Goal: Task Accomplishment & Management: Use online tool/utility

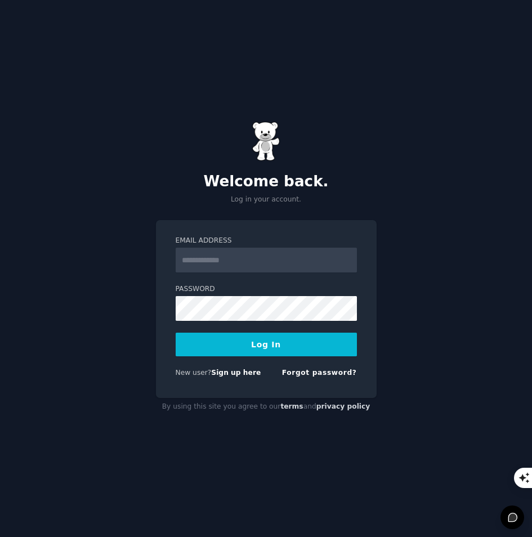
type input "**********"
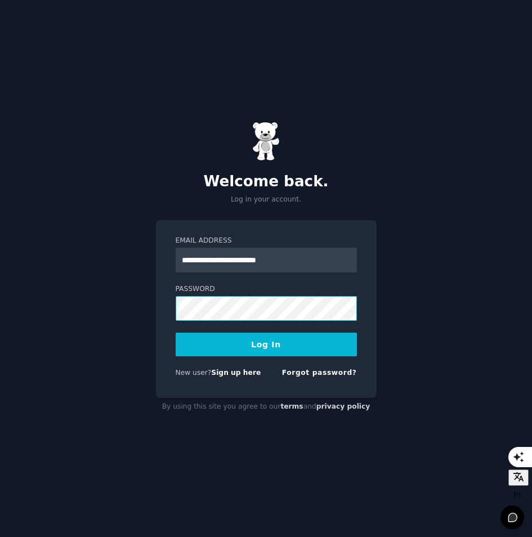
click at [176, 333] on button "Log In" at bounding box center [266, 345] width 181 height 24
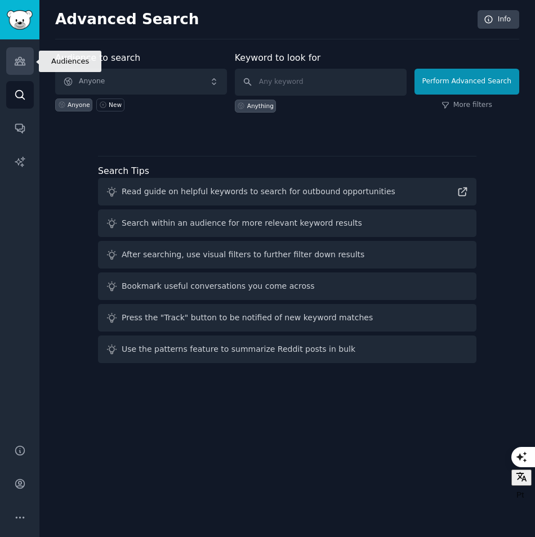
click at [19, 64] on icon "Sidebar" at bounding box center [20, 61] width 12 height 12
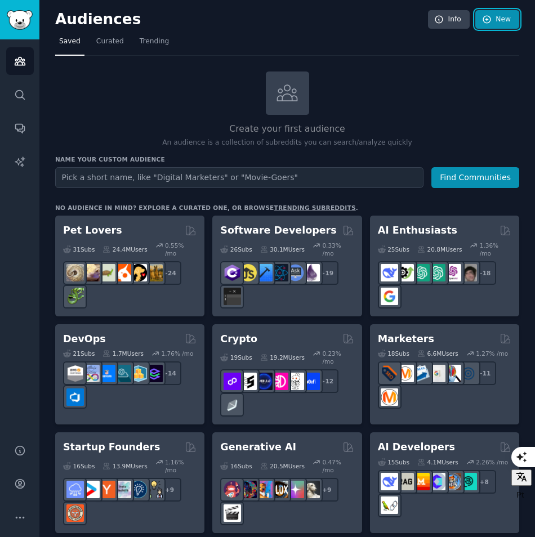
click at [496, 21] on link "New" at bounding box center [497, 19] width 44 height 19
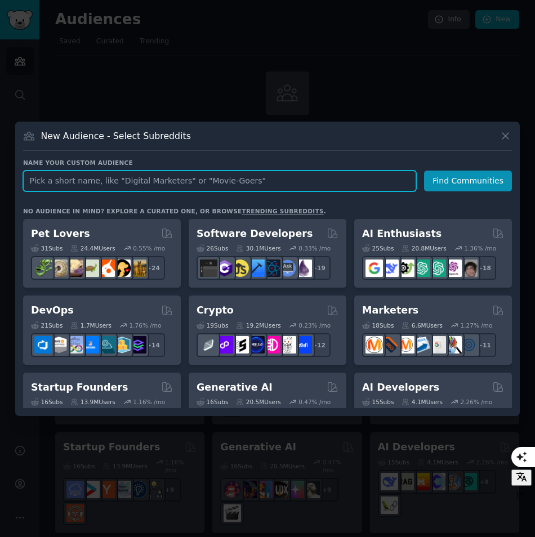
click at [216, 188] on input "text" at bounding box center [219, 181] width 393 height 21
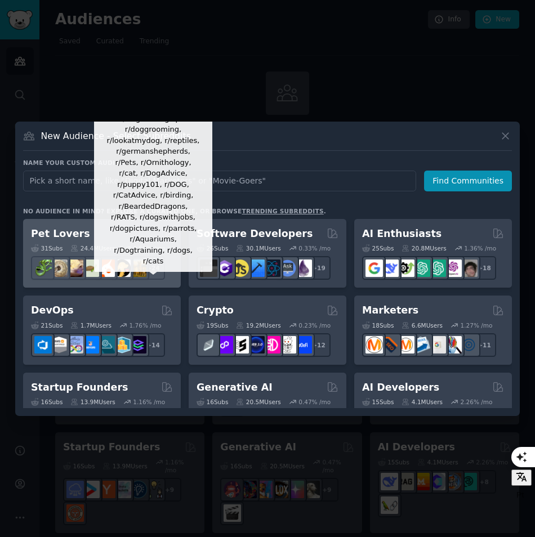
click at [158, 264] on div "+ 24" at bounding box center [153, 268] width 24 height 24
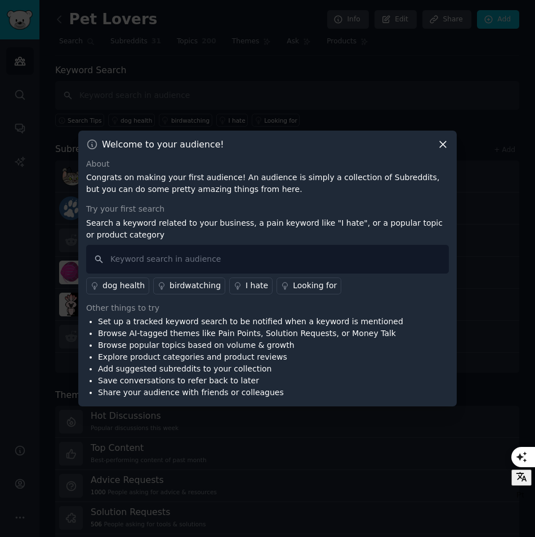
click at [442, 149] on icon at bounding box center [443, 145] width 12 height 12
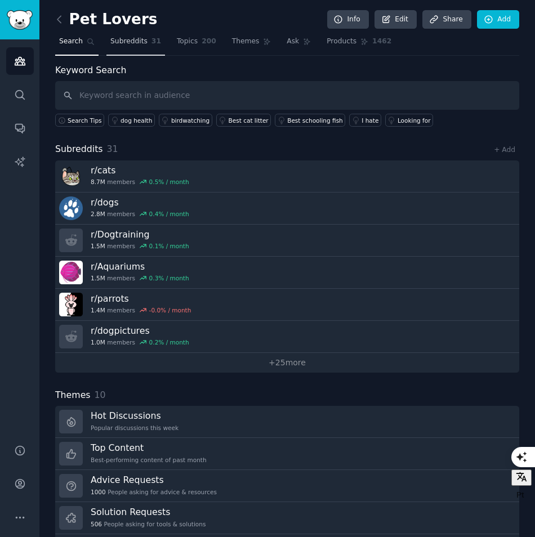
click at [140, 38] on span "Subreddits" at bounding box center [128, 42] width 37 height 10
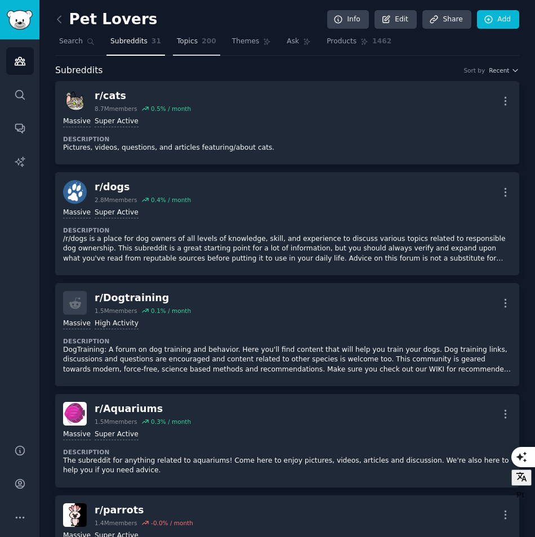
click at [180, 38] on span "Topics" at bounding box center [187, 42] width 21 height 10
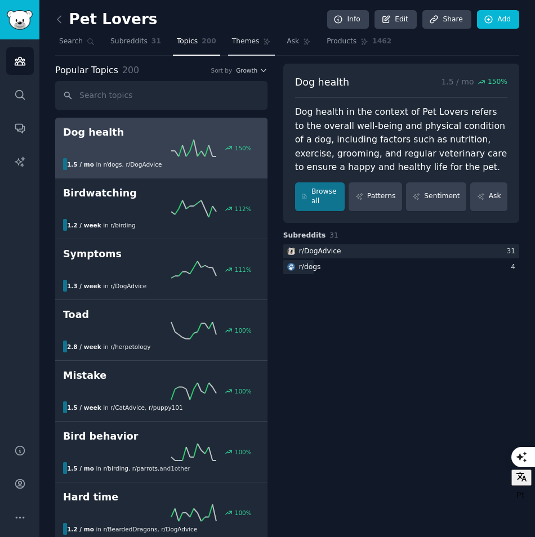
click at [233, 44] on span "Themes" at bounding box center [246, 42] width 28 height 10
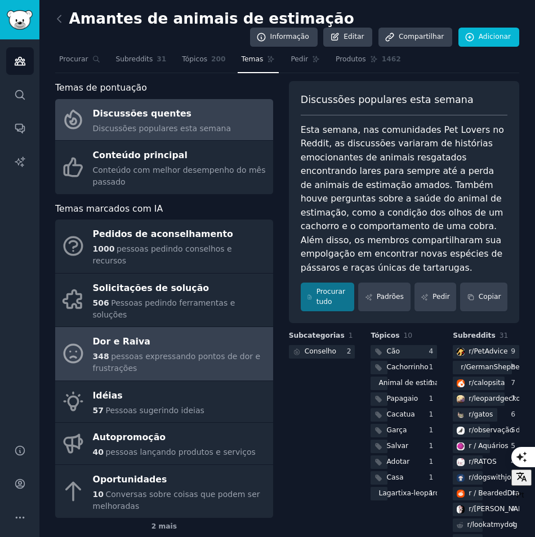
click at [156, 333] on div "Dor e Raiva" at bounding box center [180, 342] width 175 height 18
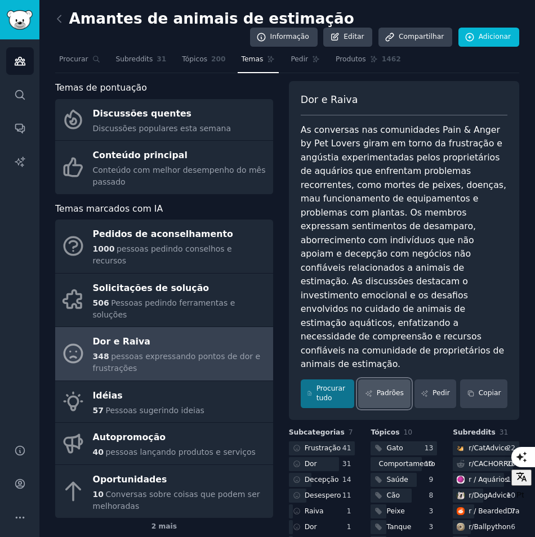
click at [395, 389] on font "Padrões" at bounding box center [390, 394] width 27 height 10
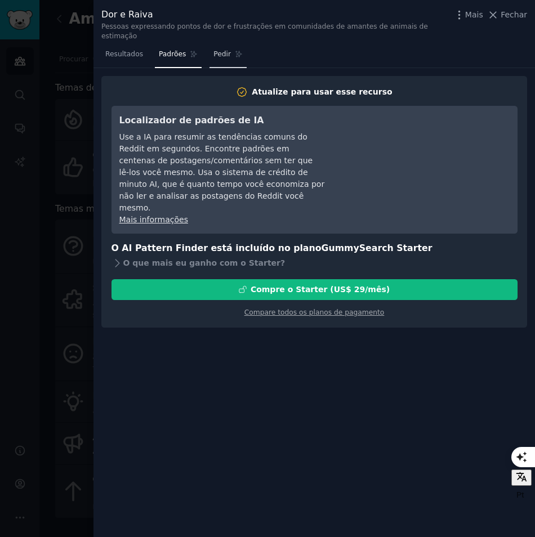
click at [213, 50] on span "Pedir" at bounding box center [221, 55] width 17 height 10
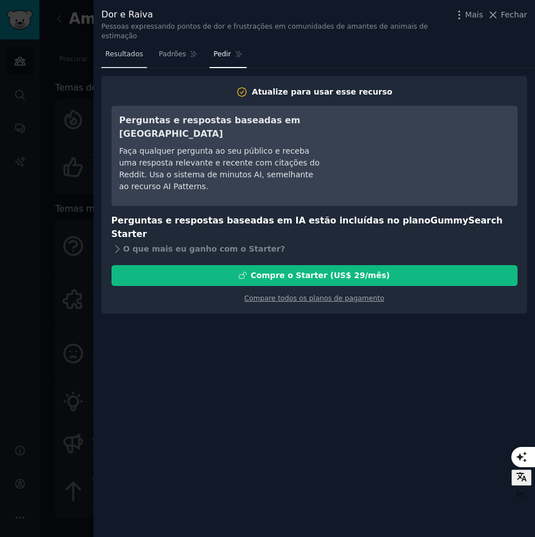
click at [127, 50] on span "Resultados" at bounding box center [124, 55] width 38 height 10
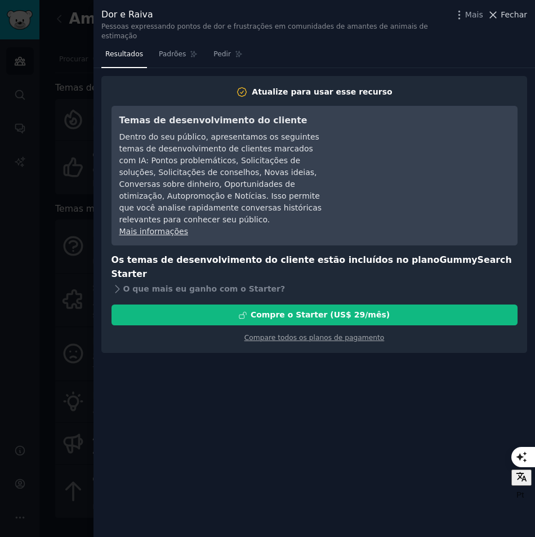
click at [504, 17] on span "Fechar" at bounding box center [514, 15] width 26 height 12
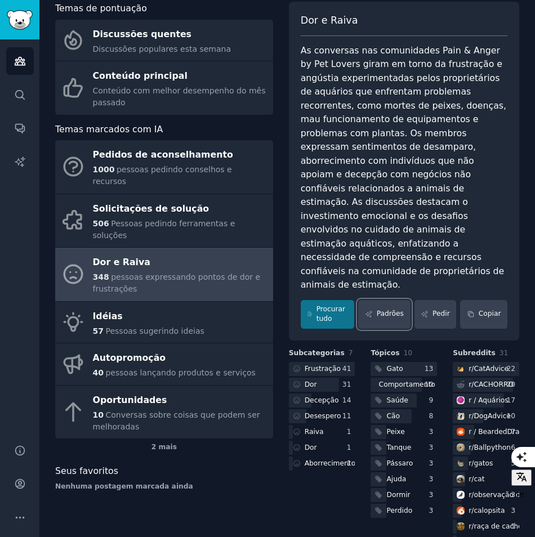
scroll to position [97, 0]
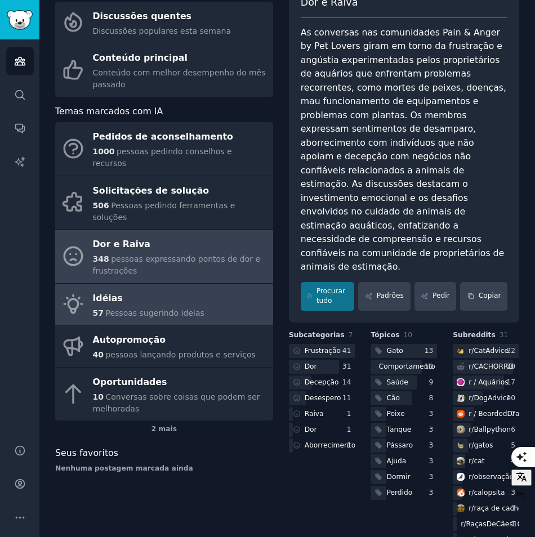
click at [202, 286] on link "Idéias 57 Pessoas sugerindo ideias" at bounding box center [164, 305] width 218 height 42
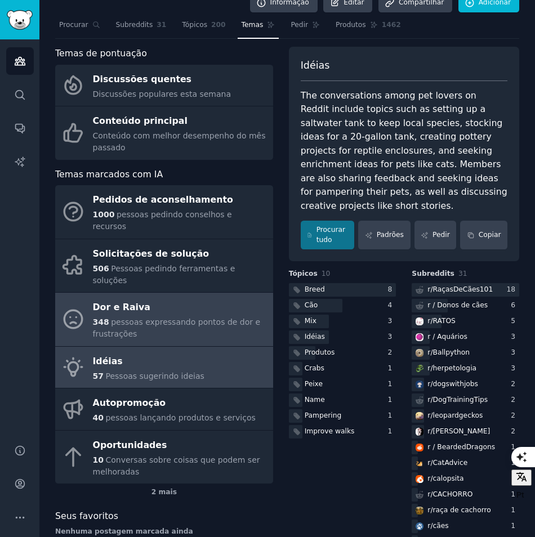
scroll to position [97, 0]
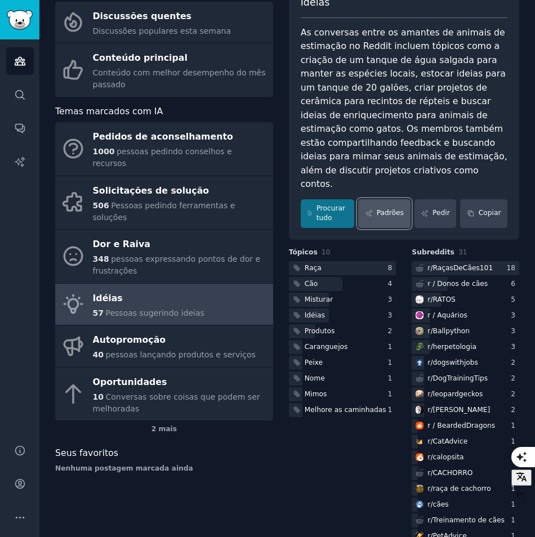
click at [379, 199] on link "Padrões" at bounding box center [384, 213] width 52 height 29
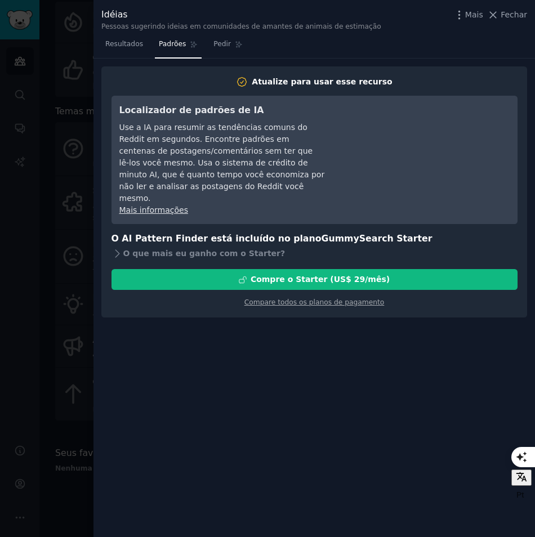
click at [527, 15] on div "[PERSON_NAME] sugerindo ideias em comunidades de amantes de animais de estimaçã…" at bounding box center [315, 17] width 442 height 35
click at [517, 15] on span "Fechar" at bounding box center [514, 15] width 26 height 12
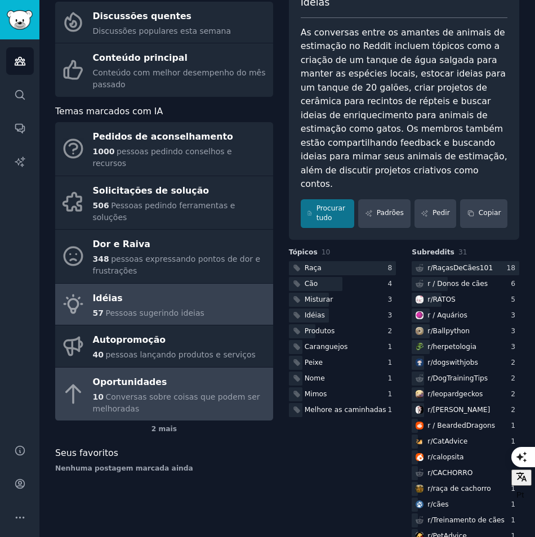
click at [148, 393] on span "Conversas sobre coisas que podem ser melhoradas" at bounding box center [176, 403] width 167 height 21
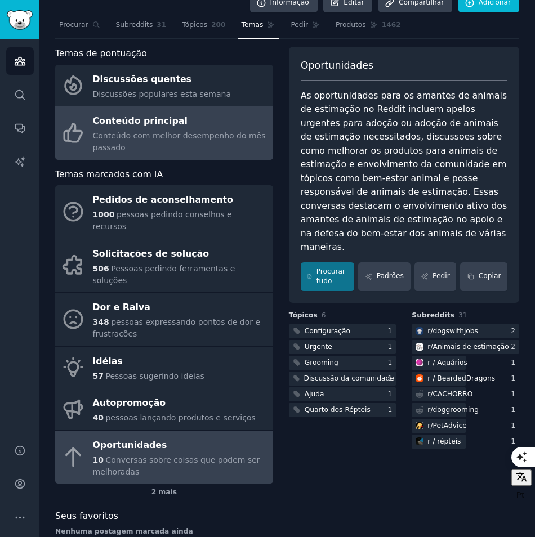
click at [171, 139] on span "Conteúdo com melhor desempenho do mês passado" at bounding box center [179, 141] width 173 height 21
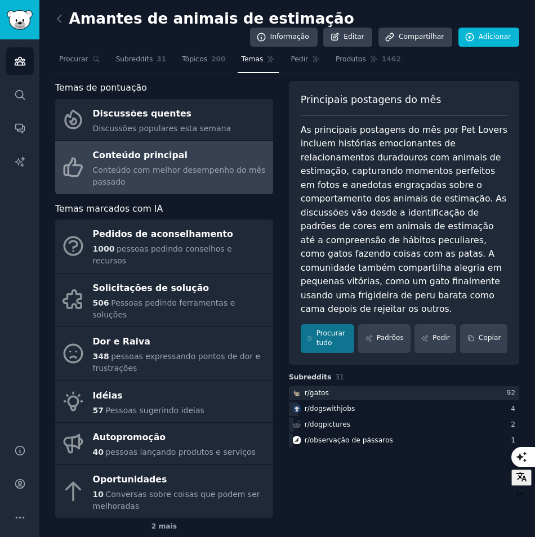
click at [65, 17] on link at bounding box center [62, 19] width 14 height 18
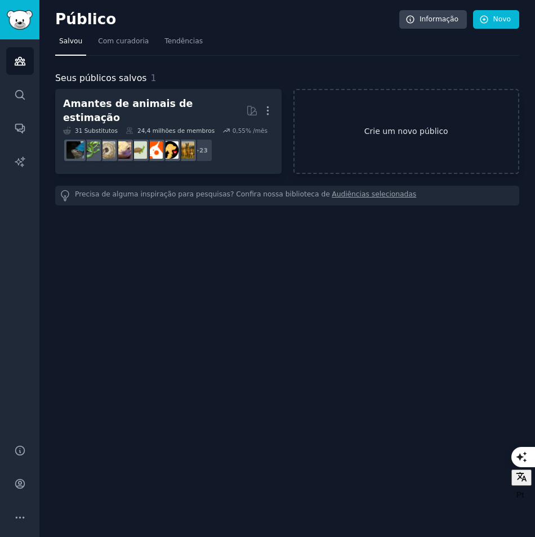
click at [405, 148] on link "Crie um novo público" at bounding box center [406, 131] width 226 height 85
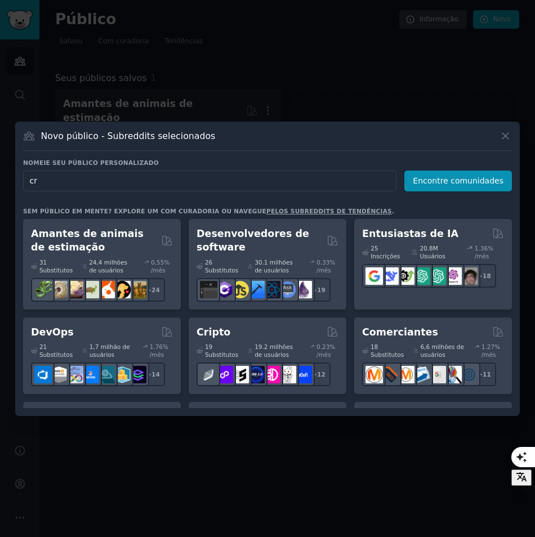
type input "c"
type input "pagamento"
click at [463, 180] on button "Encontre comunidades" at bounding box center [458, 181] width 108 height 21
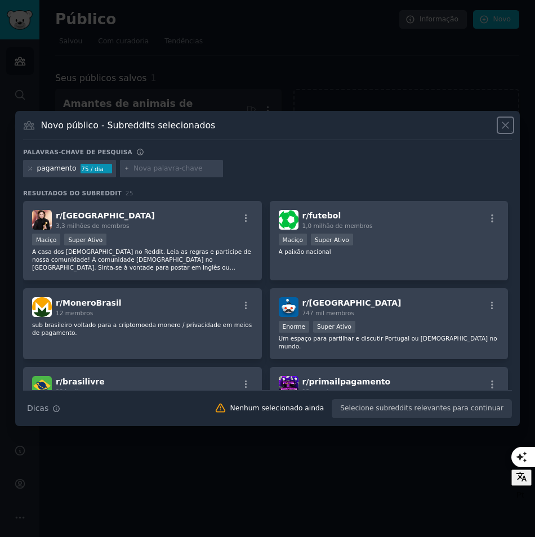
click at [506, 121] on icon at bounding box center [506, 125] width 12 height 12
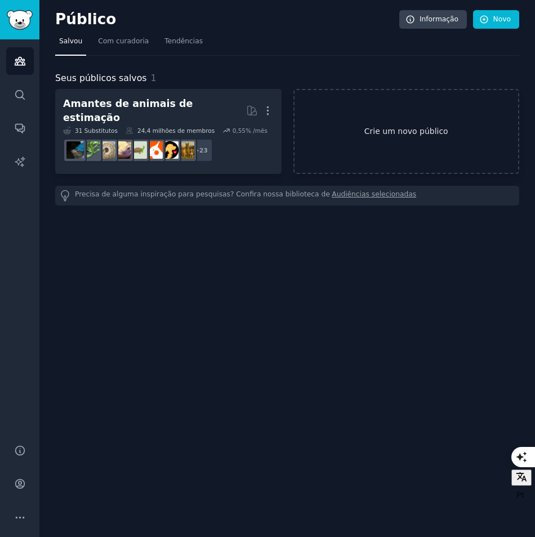
click at [391, 133] on link "Crie um novo público" at bounding box center [406, 131] width 226 height 85
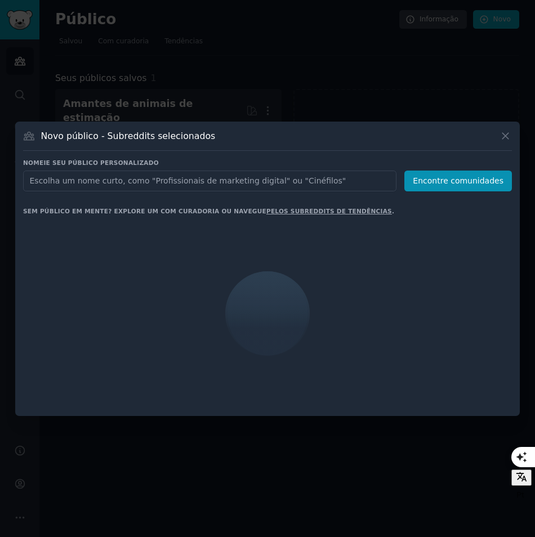
click at [194, 184] on input "text" at bounding box center [209, 181] width 373 height 21
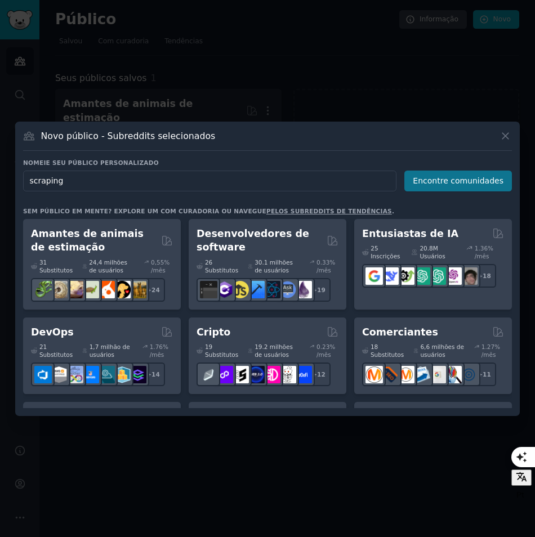
type input "scraping"
click at [441, 182] on button "Encontre comunidades" at bounding box center [458, 181] width 108 height 21
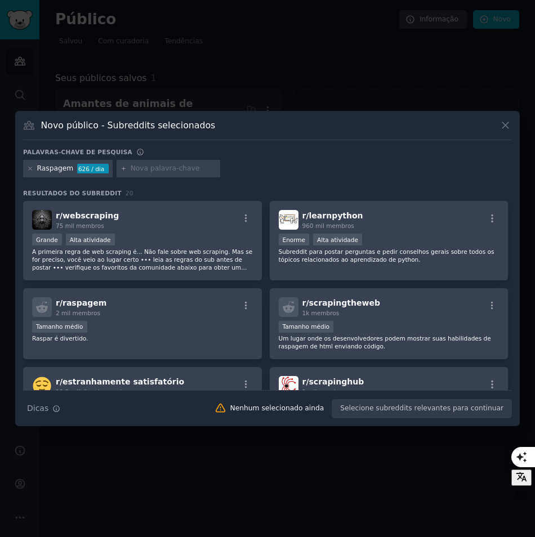
click at [148, 170] on input "text" at bounding box center [174, 169] width 86 height 10
drag, startPoint x: 140, startPoint y: 169, endPoint x: 132, endPoint y: 149, distance: 21.2
click at [125, 165] on div "site" at bounding box center [169, 169] width 104 height 18
type input "ecomerce"
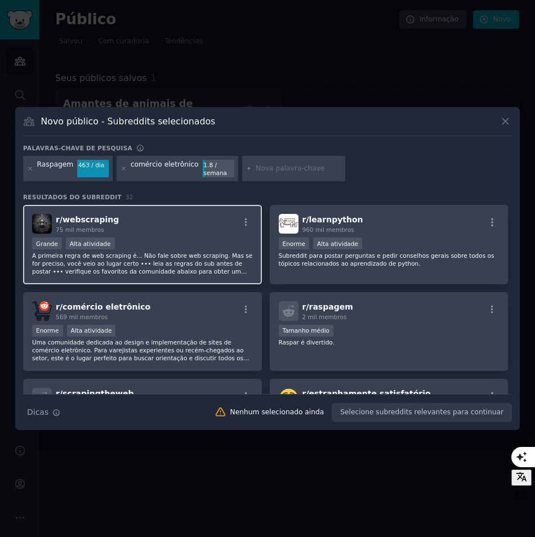
click at [146, 230] on div "r/ webscraping 75 mil membros" at bounding box center [142, 224] width 221 height 20
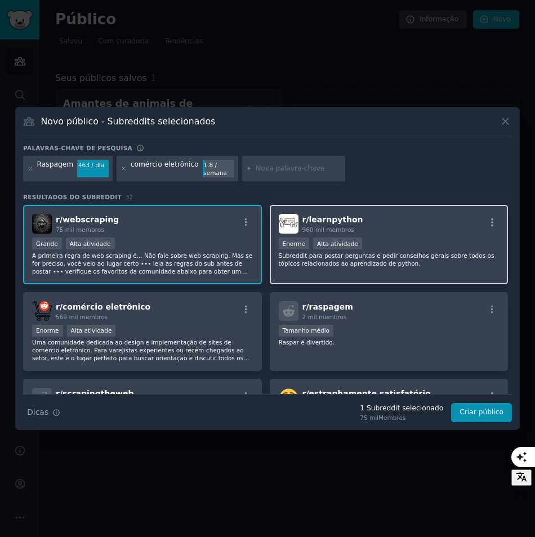
click at [375, 254] on p "Subreddit para postar perguntas e pedir conselhos gerais sobre todos os tópicos…" at bounding box center [389, 260] width 221 height 16
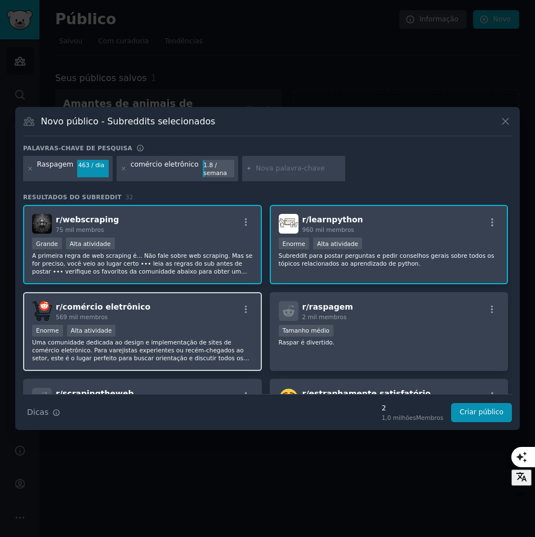
click at [209, 330] on div "Enorme Alta atividade" at bounding box center [142, 332] width 221 height 14
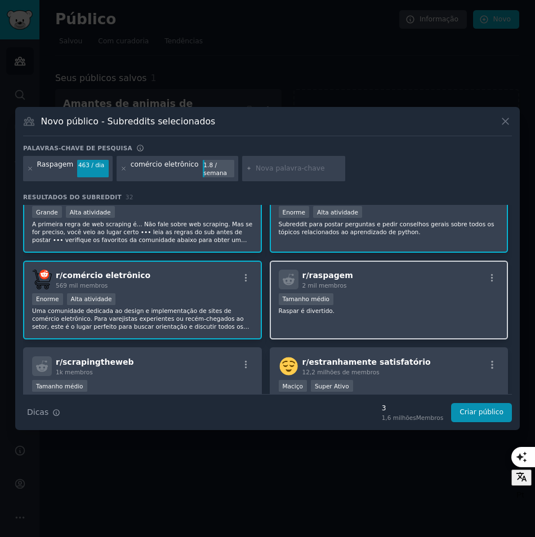
scroll to position [56, 0]
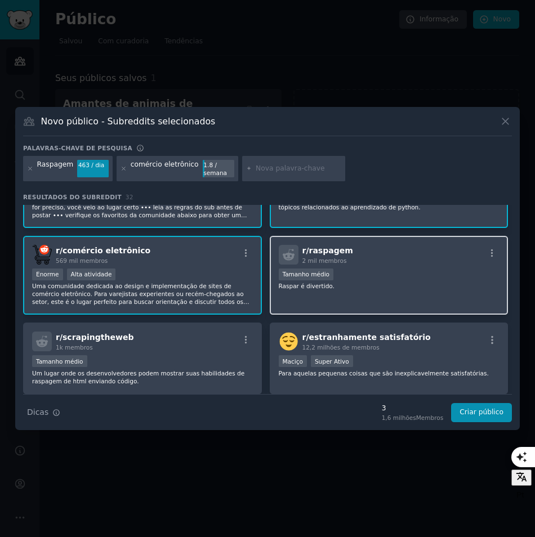
click at [346, 269] on div "1000 - 10.000 membros Tamanho médio" at bounding box center [389, 276] width 221 height 14
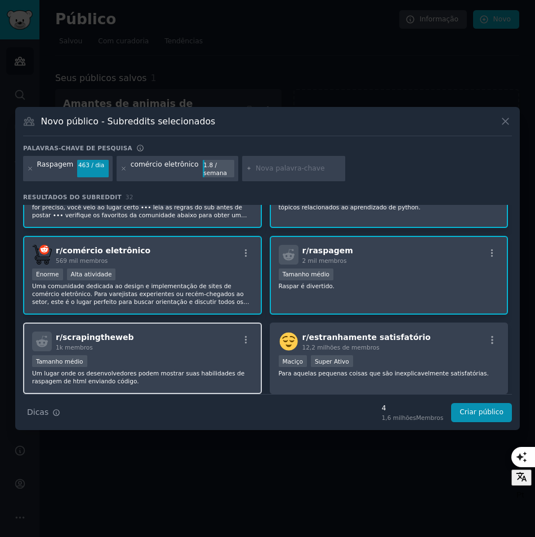
click at [184, 353] on div "r/ scrapingtheweb 1k membros 1000 - 10.000 membros Tamanho médio Um lugar onde …" at bounding box center [142, 359] width 239 height 72
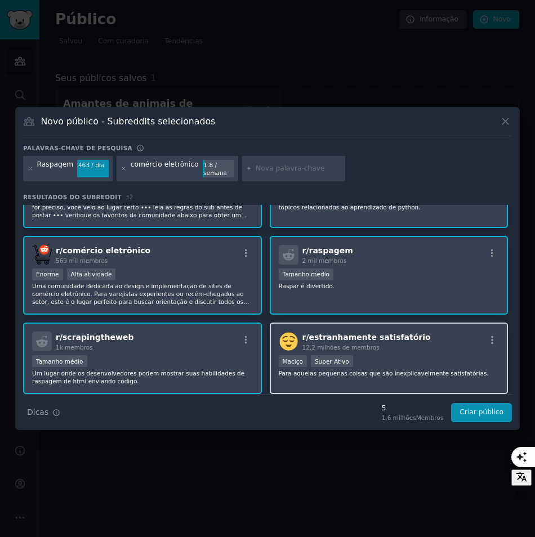
scroll to position [113, 0]
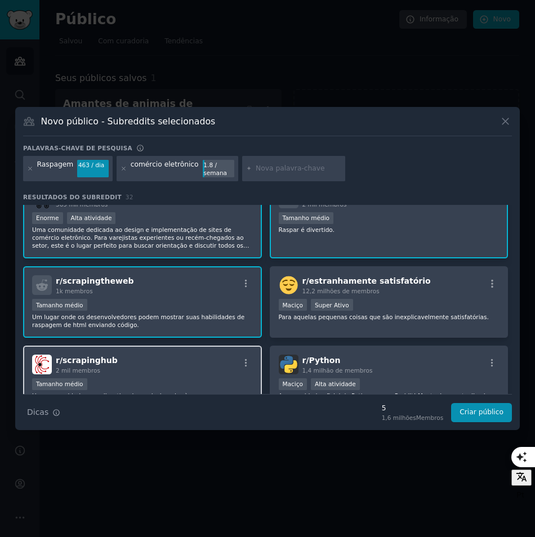
click at [192, 365] on div "r/ scrapinghub 2 mil membros" at bounding box center [142, 365] width 221 height 20
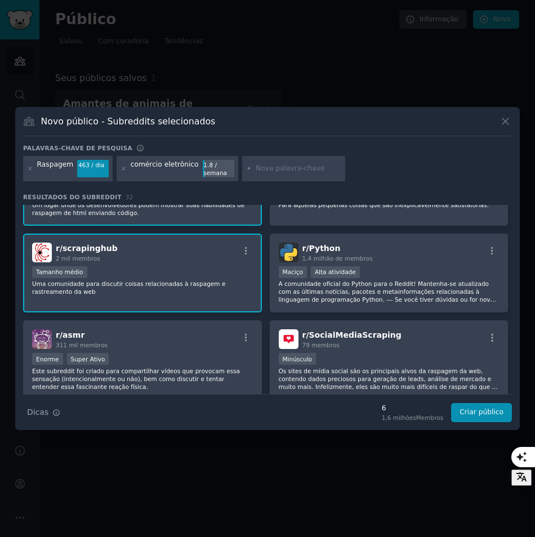
scroll to position [225, 0]
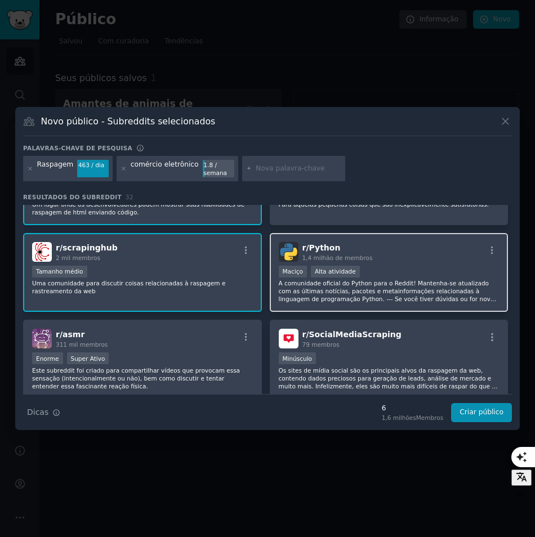
click at [409, 268] on div "1.000.000+ membros Maciço Alta atividade" at bounding box center [389, 273] width 221 height 14
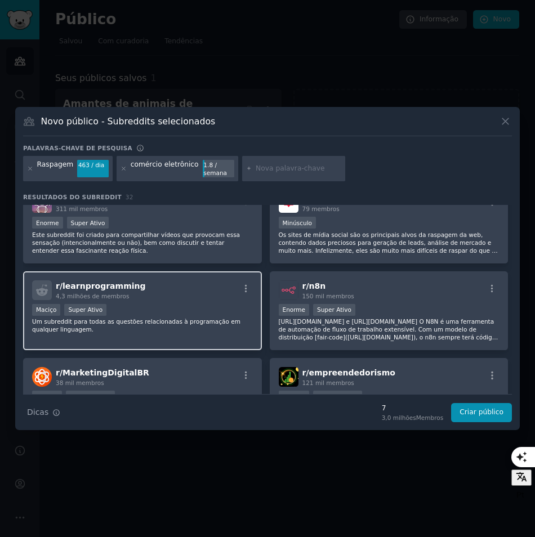
scroll to position [338, 0]
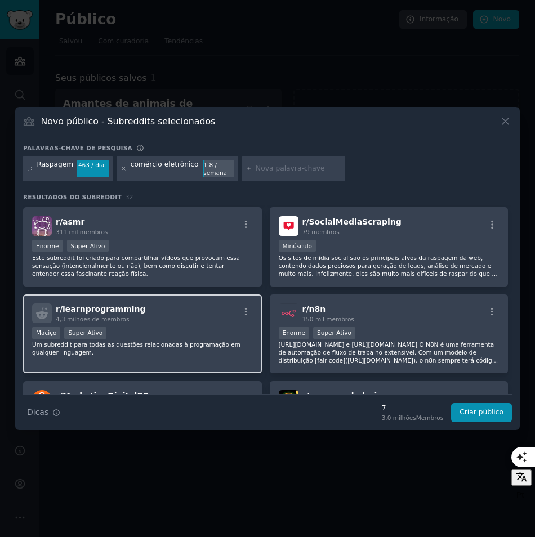
click at [196, 329] on div "Maciço Super Ativo" at bounding box center [142, 334] width 221 height 14
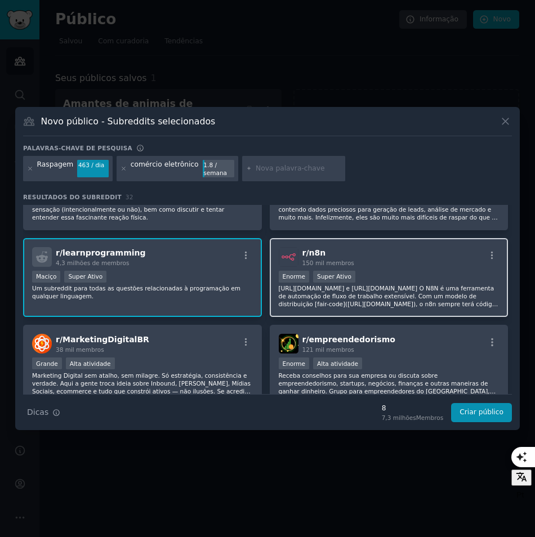
click at [381, 285] on p "[URL][DOMAIN_NAME] e [URL][DOMAIN_NAME] O N8N é uma ferramenta de automação de …" at bounding box center [389, 296] width 221 height 24
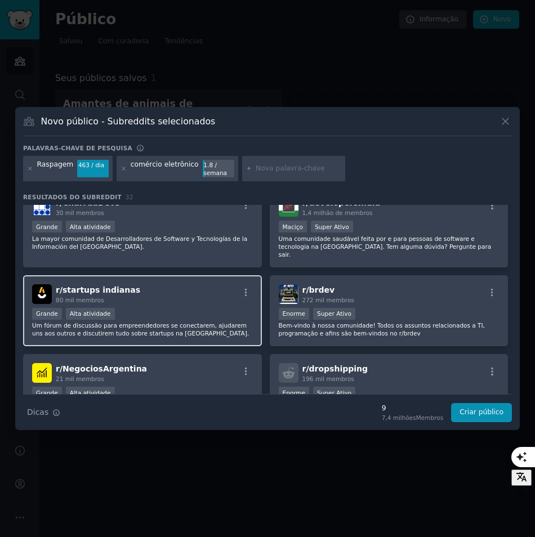
scroll to position [1183, 0]
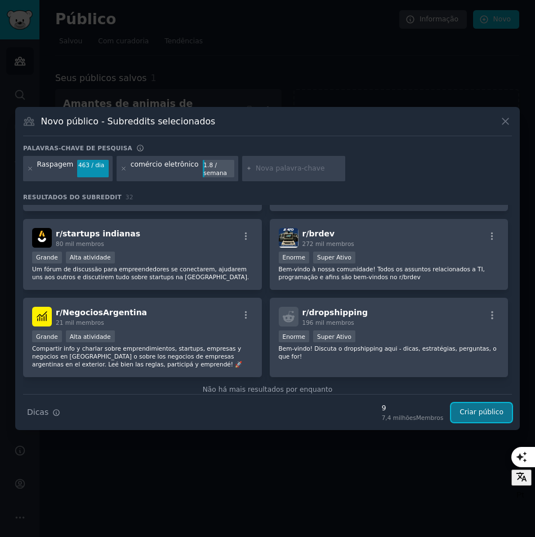
click at [479, 411] on button "Criar público" at bounding box center [481, 412] width 61 height 19
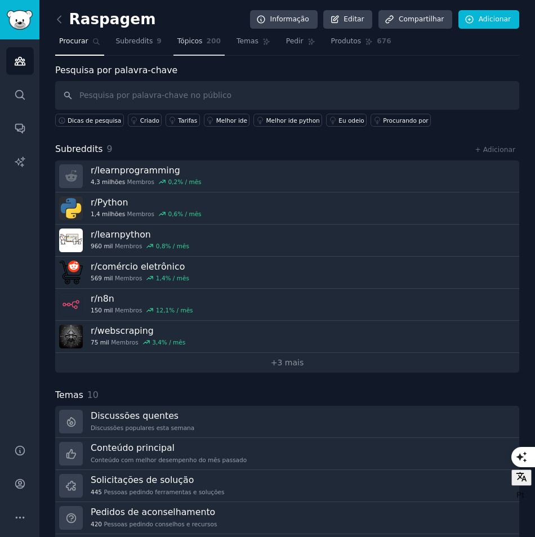
click at [179, 39] on span "Tópicos" at bounding box center [189, 42] width 25 height 10
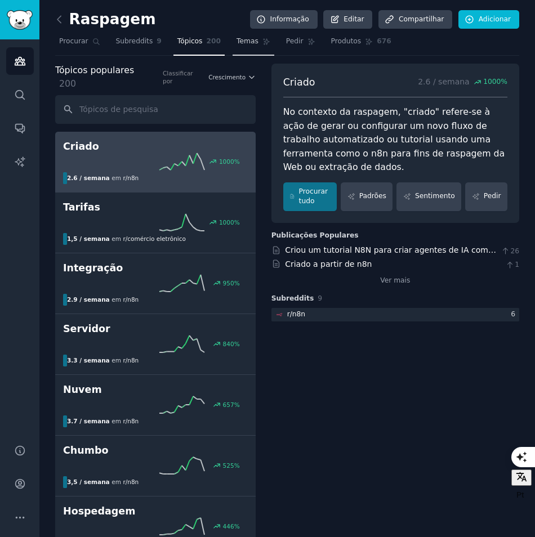
click at [233, 41] on link "Temas" at bounding box center [254, 44] width 42 height 23
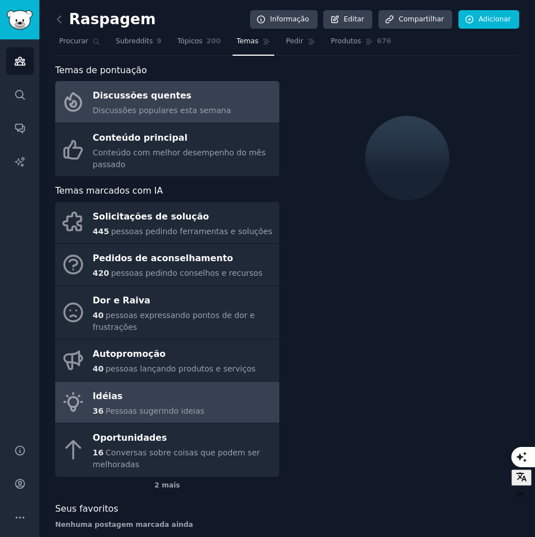
click at [164, 409] on span "Pessoas sugerindo ideias" at bounding box center [154, 411] width 99 height 9
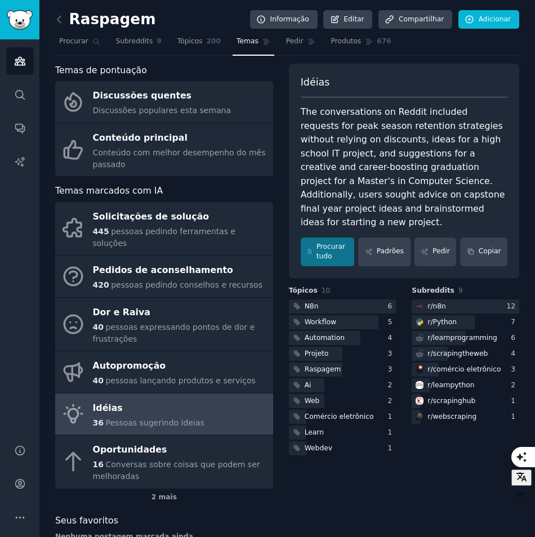
scroll to position [16, 0]
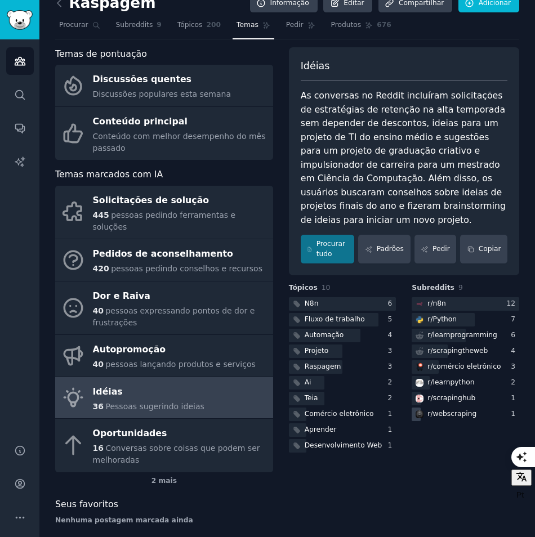
click at [449, 417] on div "r/ webscraping" at bounding box center [452, 414] width 49 height 10
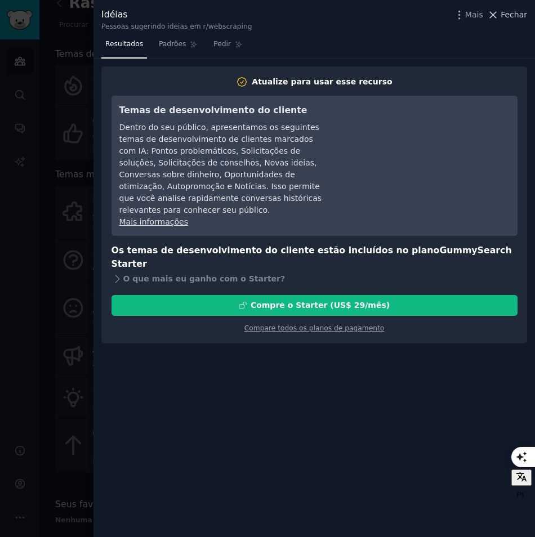
click at [499, 17] on icon at bounding box center [493, 15] width 12 height 12
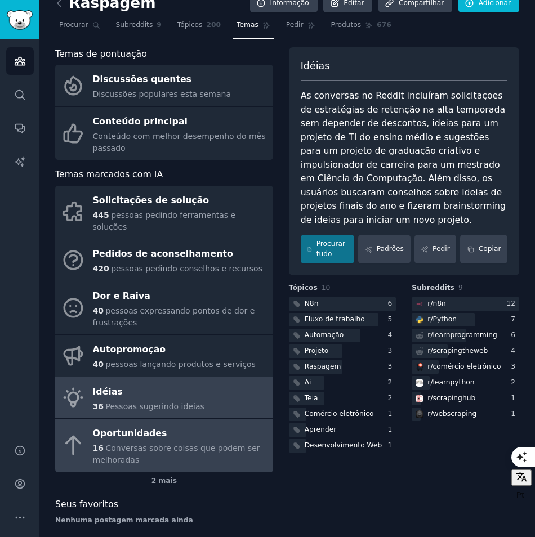
click at [139, 444] on span "Conversas sobre coisas que podem ser melhoradas" at bounding box center [176, 454] width 167 height 21
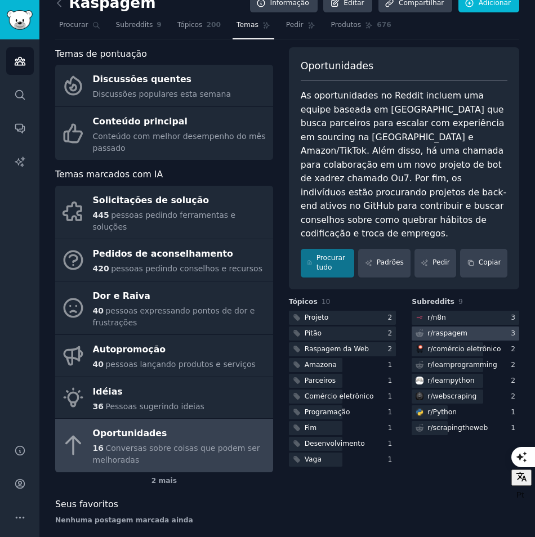
click at [446, 329] on div "r/raspagem" at bounding box center [448, 334] width 40 height 10
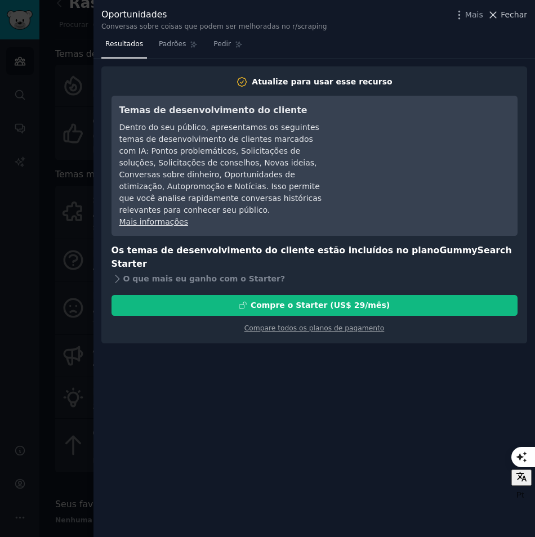
click at [511, 17] on span "Fechar" at bounding box center [514, 15] width 26 height 12
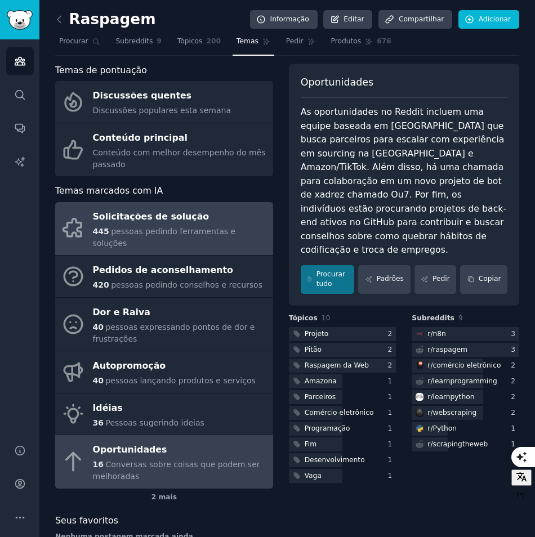
click at [226, 221] on div "Solicitações de solução" at bounding box center [180, 217] width 175 height 18
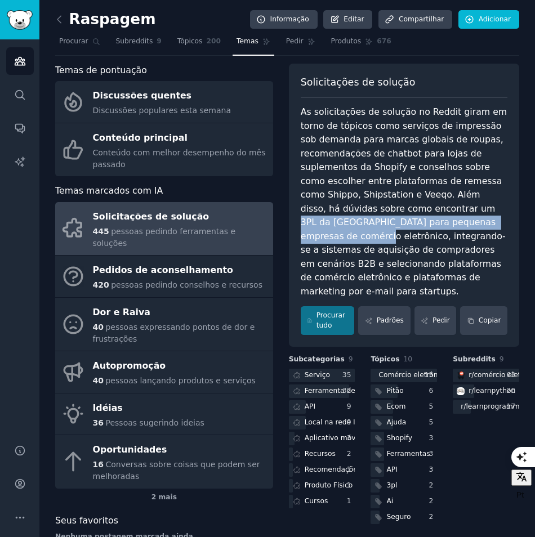
drag, startPoint x: 442, startPoint y: 209, endPoint x: 496, endPoint y: 224, distance: 56.2
click at [496, 224] on div "As solicitações de solução no Reddit giram em torno de tópicos como serviços de…" at bounding box center [404, 201] width 207 height 193
copy div "3PL da [GEOGRAPHIC_DATA] para pequenas empresas de comércio eletrônico"
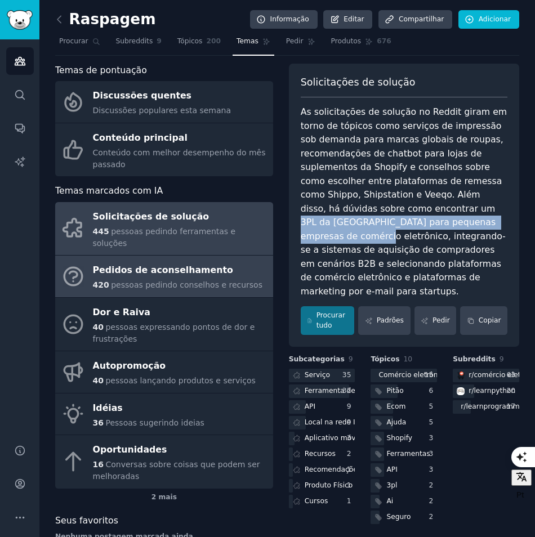
click at [208, 264] on div "Pedidos de aconselhamento" at bounding box center [178, 271] width 170 height 18
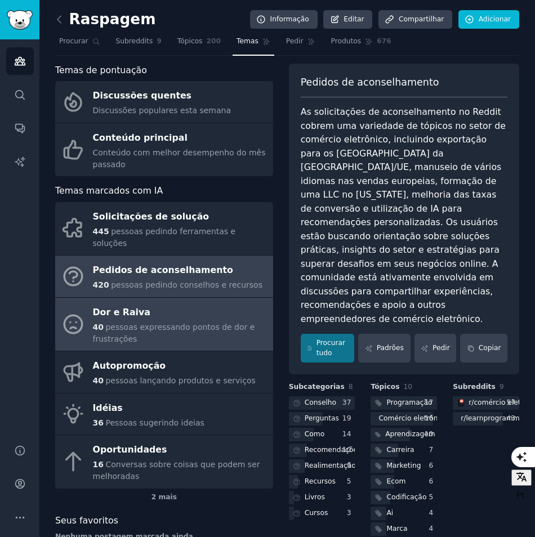
click at [189, 323] on span "pessoas expressando pontos de dor e frustrações" at bounding box center [174, 333] width 162 height 21
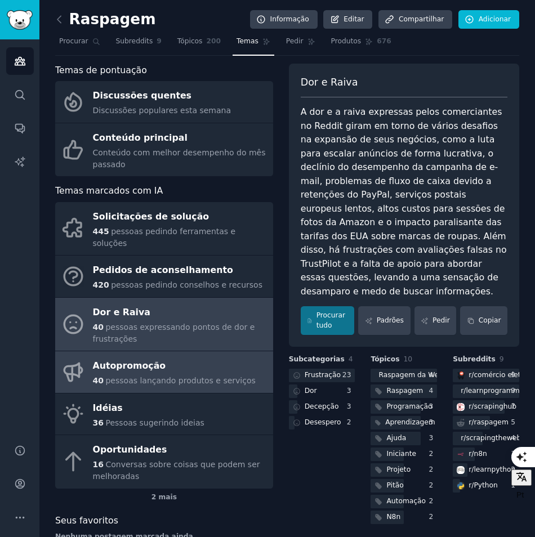
click at [230, 360] on div "Autopromoção" at bounding box center [174, 367] width 163 height 18
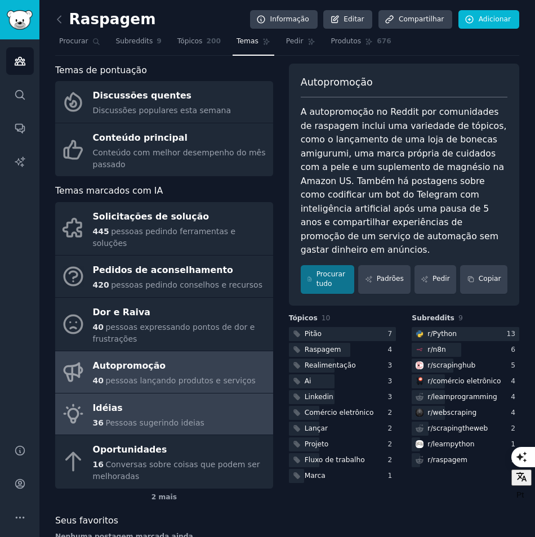
click at [213, 394] on link "Idéias 36 Pessoas sugerindo ideias" at bounding box center [164, 415] width 218 height 42
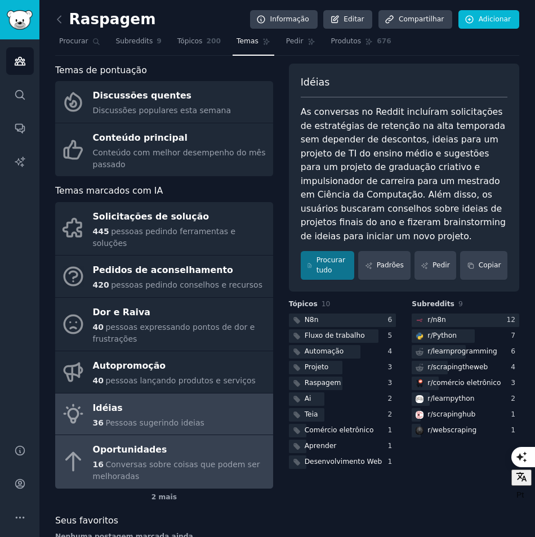
click at [196, 435] on link "Oportunidades 16 Conversas sobre coisas que podem ser melhoradas" at bounding box center [164, 462] width 218 height 54
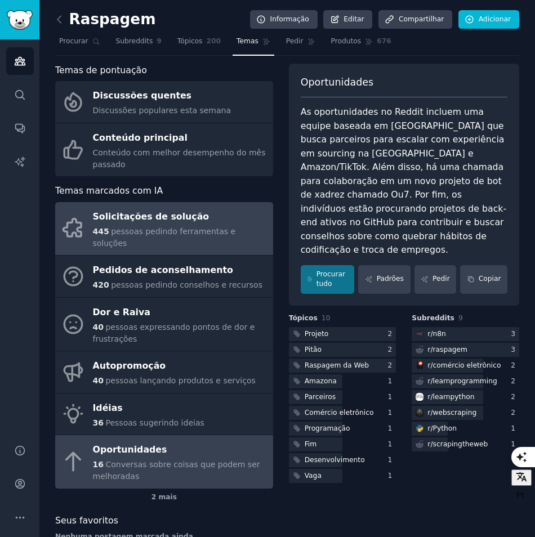
click at [201, 215] on div "Solicitações de solução" at bounding box center [180, 217] width 175 height 18
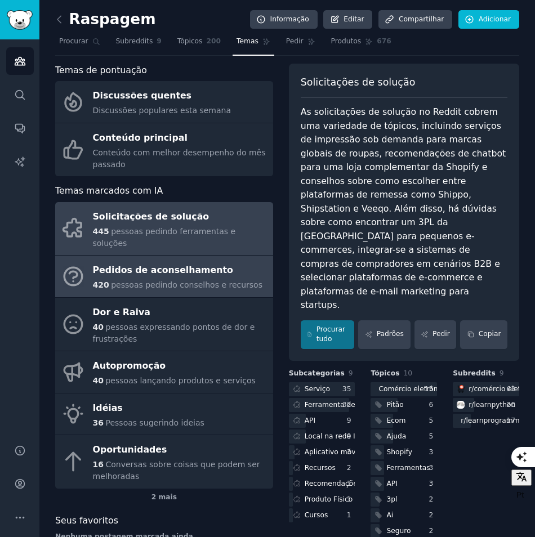
click at [178, 281] on span "pessoas pedindo conselhos e recursos" at bounding box center [187, 285] width 152 height 9
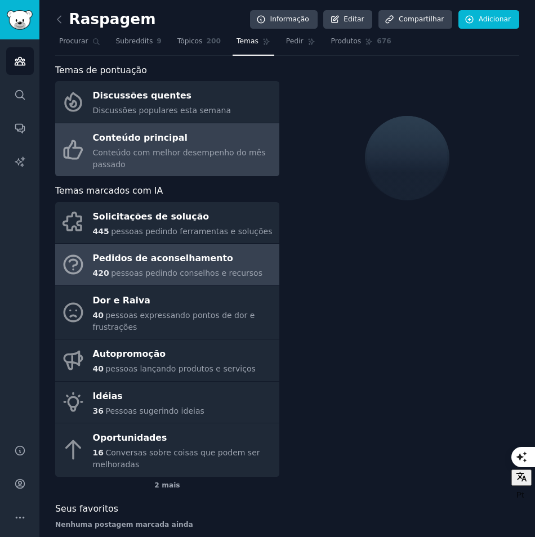
click at [179, 159] on div "Conteúdo com melhor desempenho do mês passado" at bounding box center [183, 159] width 181 height 24
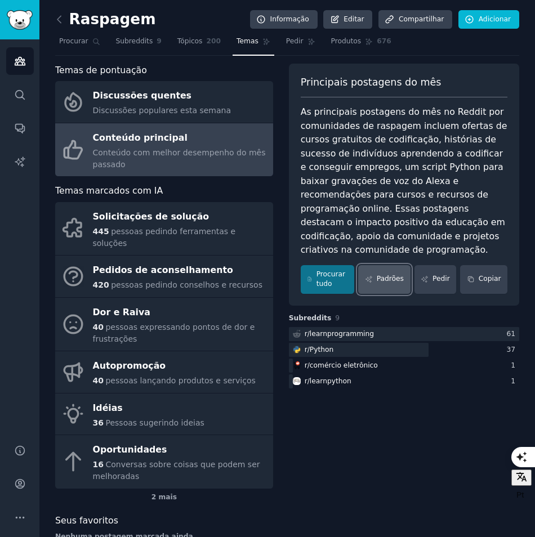
click at [396, 271] on link "Padrões" at bounding box center [384, 279] width 52 height 29
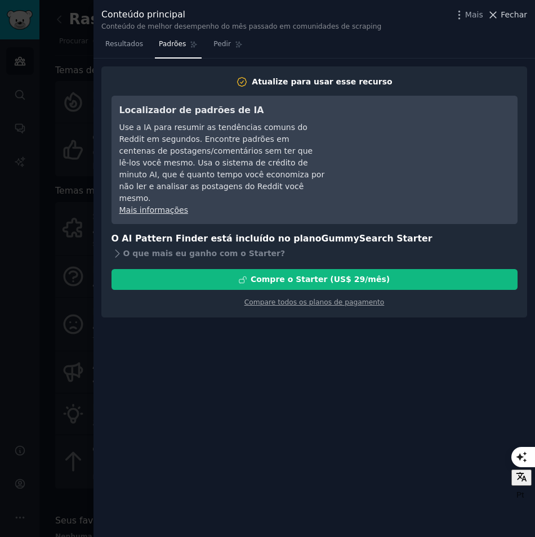
click at [506, 15] on span "Fechar" at bounding box center [514, 15] width 26 height 12
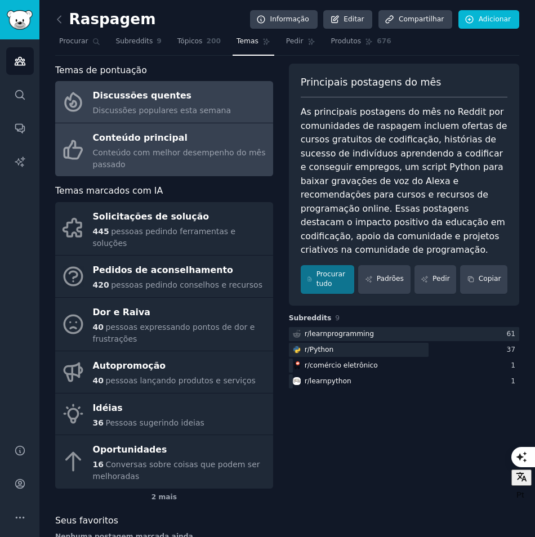
click at [187, 103] on div "Discussões quentes" at bounding box center [162, 96] width 139 height 18
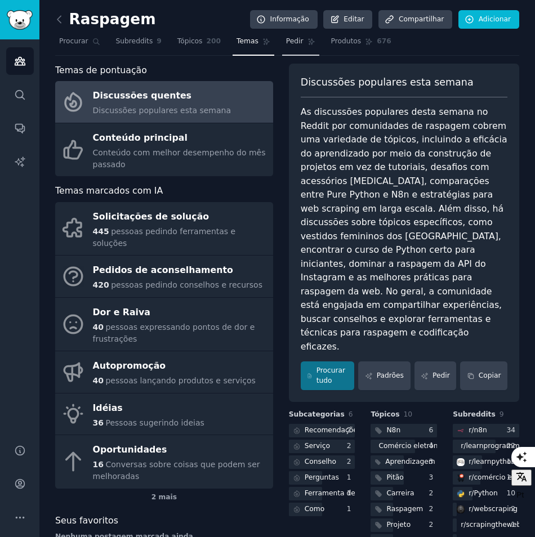
click at [286, 41] on span "Pedir" at bounding box center [294, 42] width 17 height 10
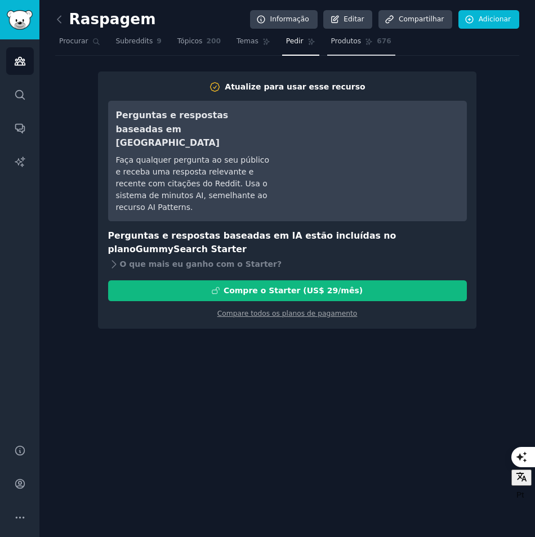
click at [333, 44] on span "Produtos" at bounding box center [346, 42] width 30 height 10
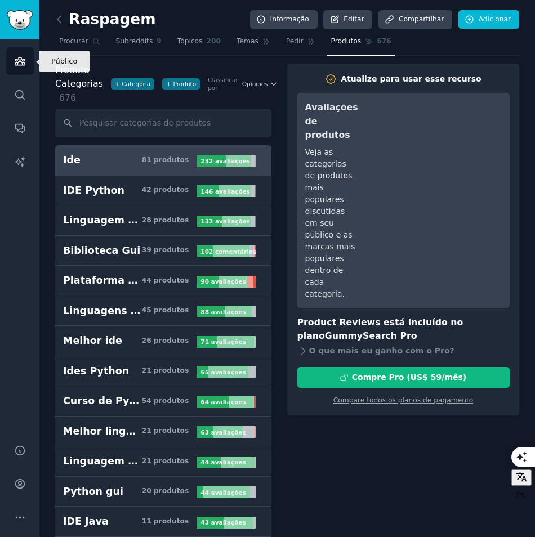
click at [16, 66] on icon "Barra lateral" at bounding box center [20, 61] width 12 height 12
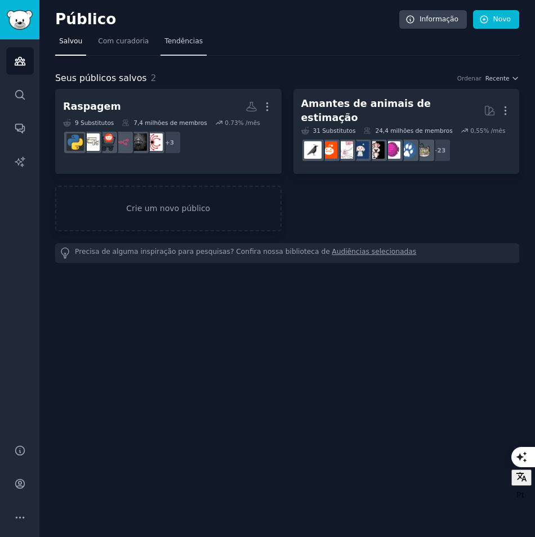
click at [175, 44] on span "Tendências" at bounding box center [183, 42] width 38 height 10
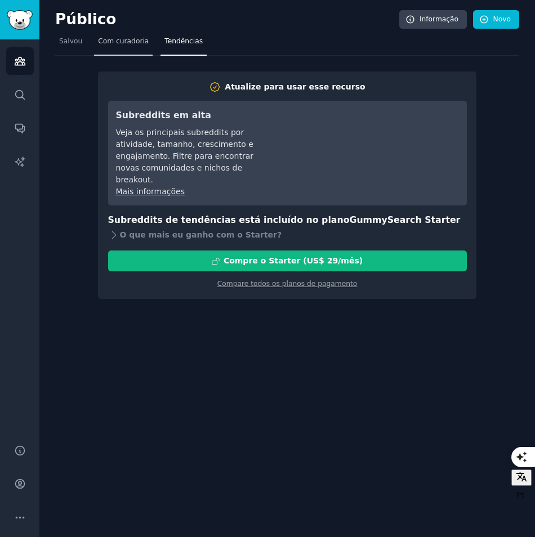
click at [125, 45] on span "Com curadoria" at bounding box center [123, 42] width 51 height 10
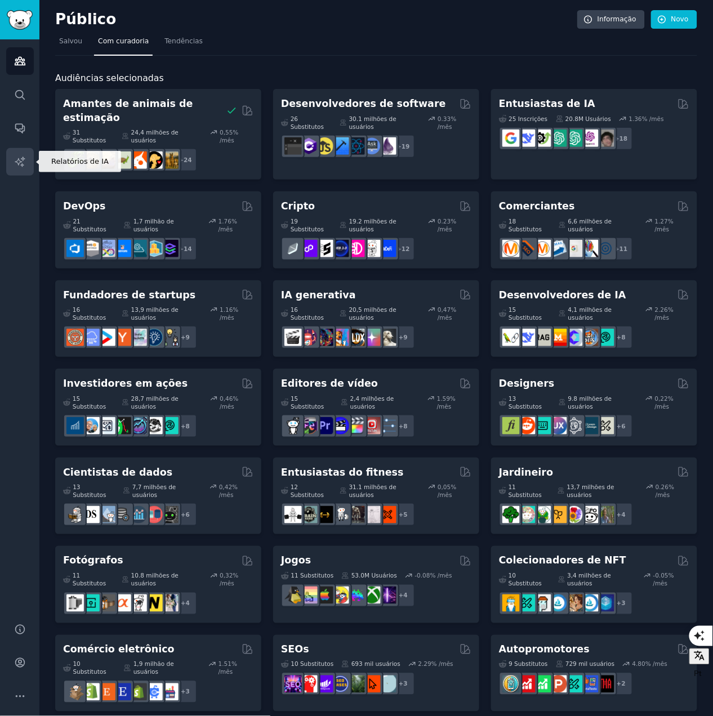
click at [21, 163] on icon "Barra lateral" at bounding box center [20, 162] width 12 height 12
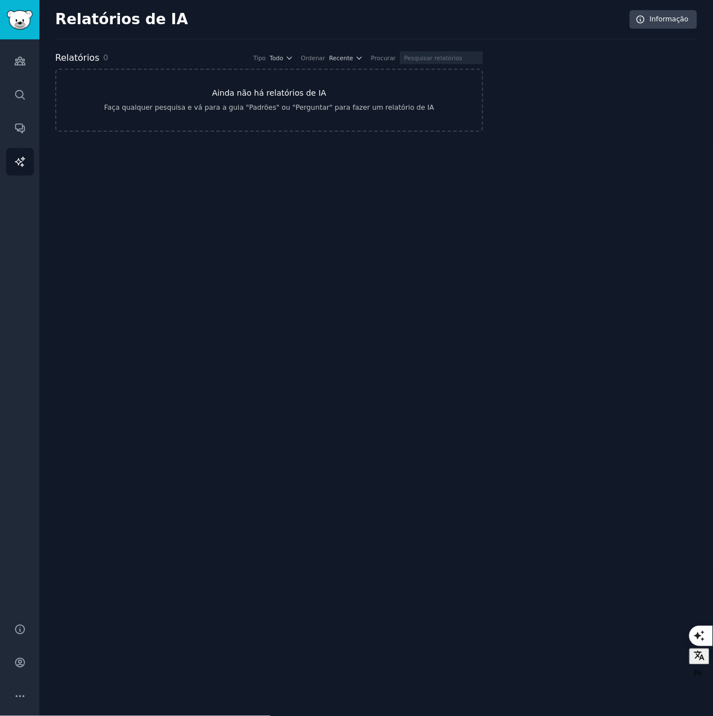
click at [310, 106] on div "Faça qualquer pesquisa e vá para a guia "Padrões" ou "Perguntar" para fazer um …" at bounding box center [269, 108] width 330 height 10
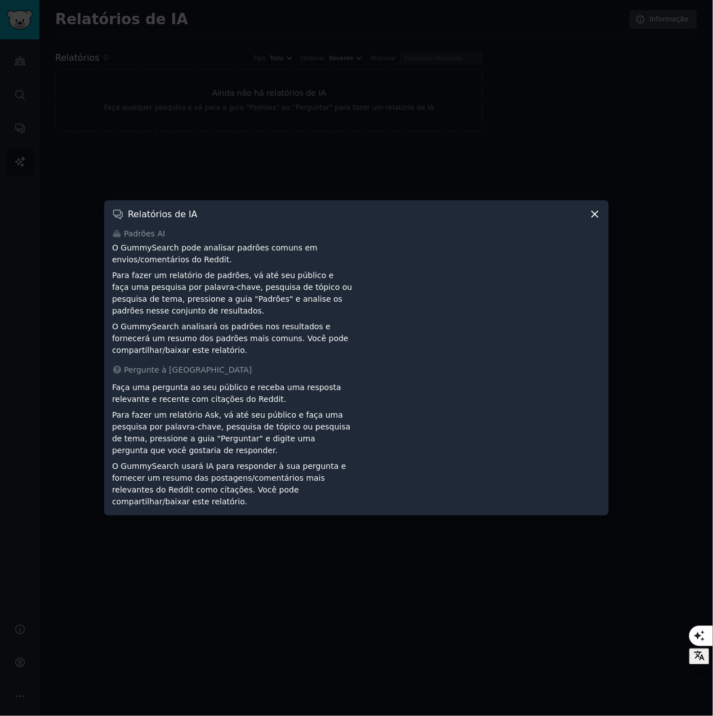
click at [535, 216] on icon at bounding box center [595, 214] width 12 height 12
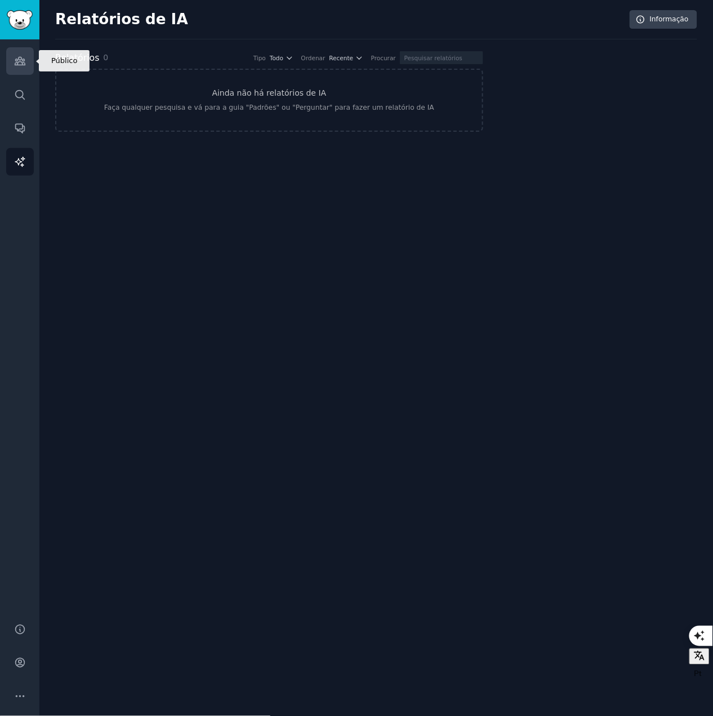
click at [18, 57] on icon "Barra lateral" at bounding box center [20, 61] width 12 height 12
